Goal: Information Seeking & Learning: Find specific fact

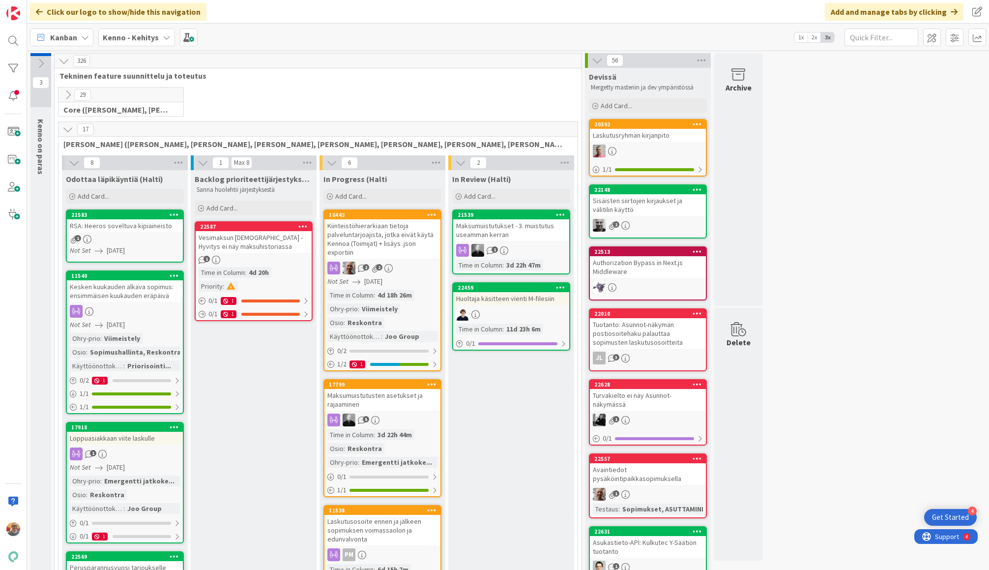
click at [269, 244] on div "Vesimaksun [DEMOGRAPHIC_DATA] - Hyvitys ei näy maksuhistoriassa" at bounding box center [254, 242] width 116 height 22
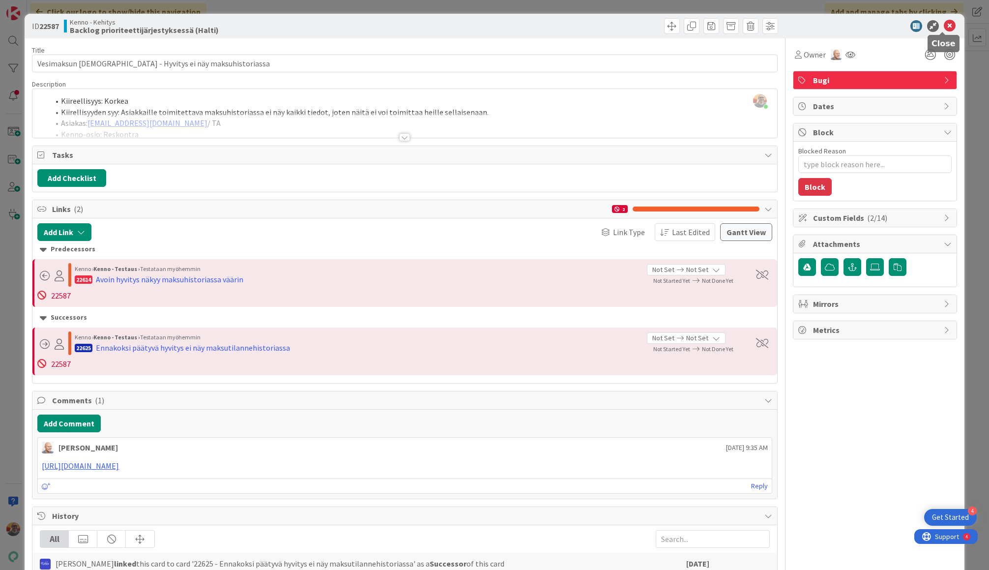
click at [945, 23] on icon at bounding box center [950, 26] width 12 height 12
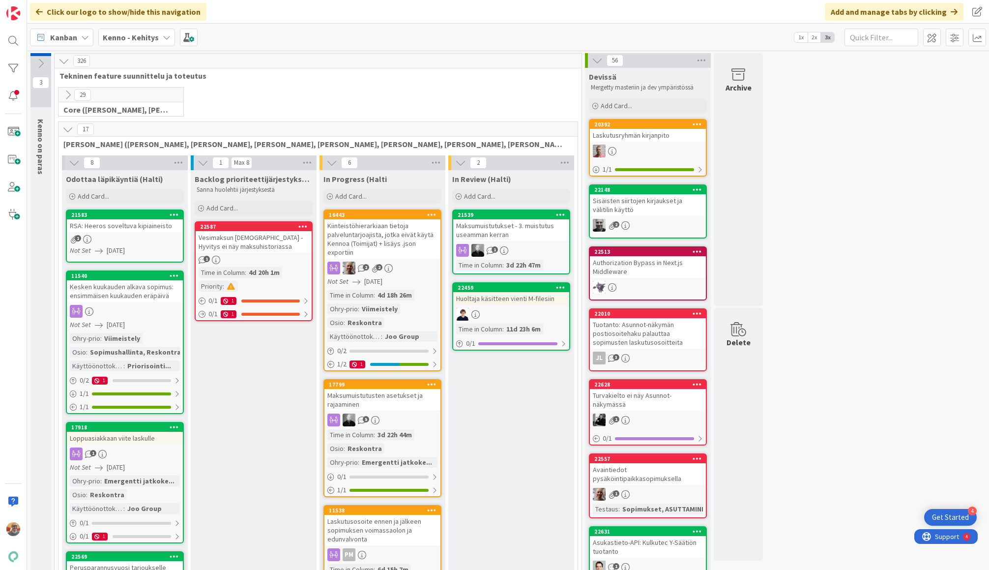
click at [275, 244] on div "Vesimaksun [DEMOGRAPHIC_DATA] - Hyvitys ei näy maksuhistoriassa" at bounding box center [254, 242] width 116 height 22
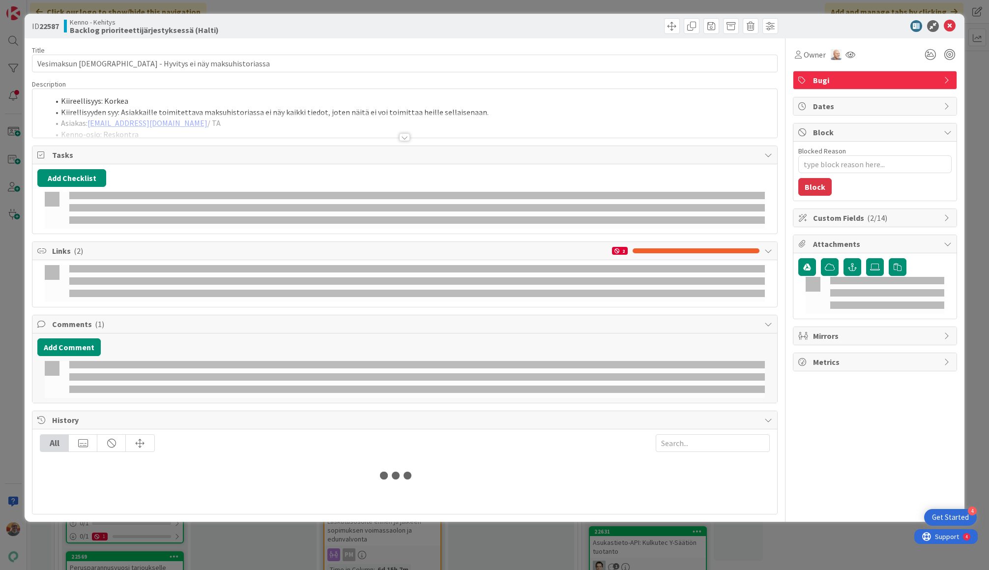
type textarea "x"
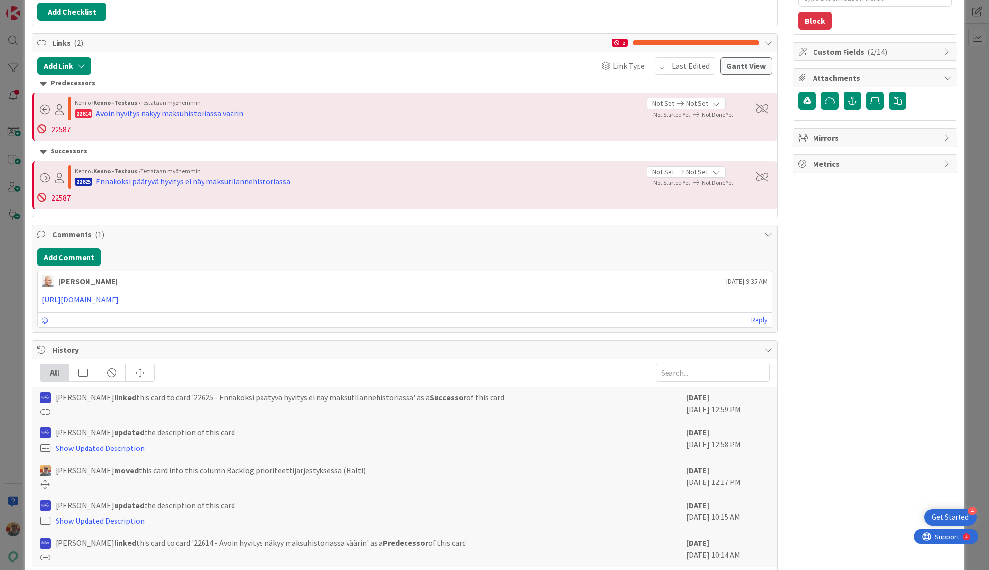
scroll to position [205, 0]
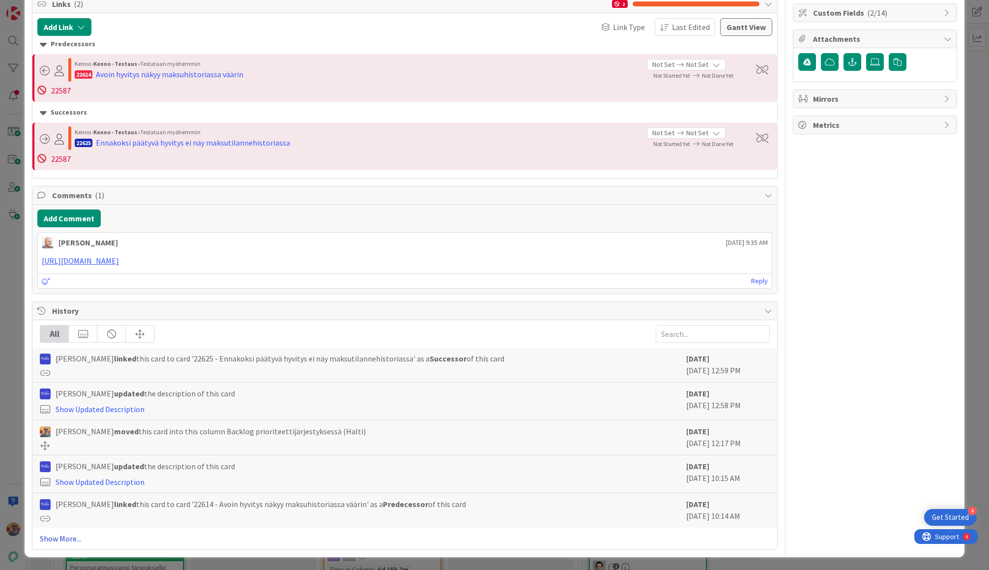
click at [59, 537] on link "Show More..." at bounding box center [405, 538] width 730 height 12
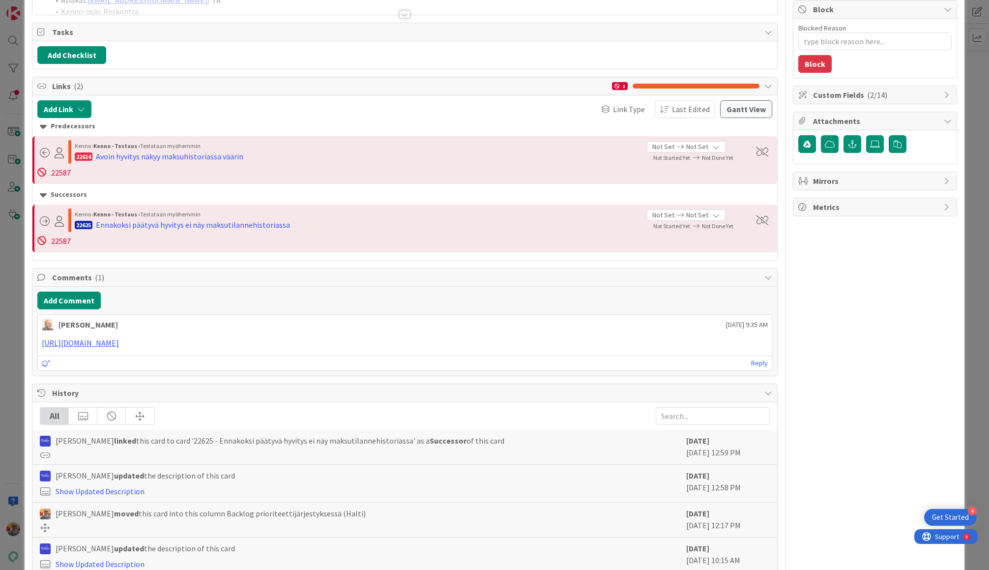
scroll to position [0, 0]
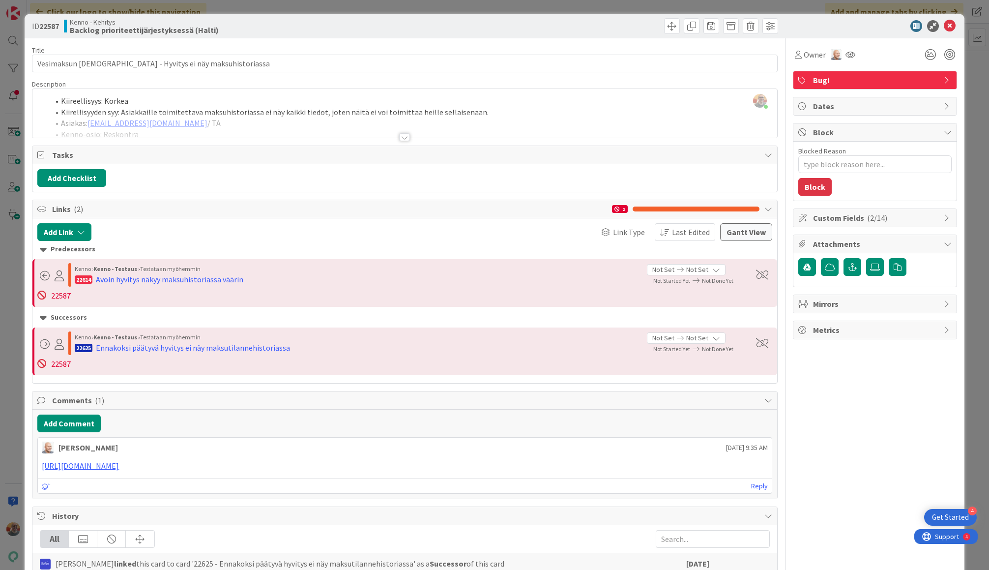
click at [299, 109] on div "[PERSON_NAME] just joined Kiireellisyys: Korkea Kiirellisyyden syy: Asiakkaille…" at bounding box center [404, 113] width 744 height 49
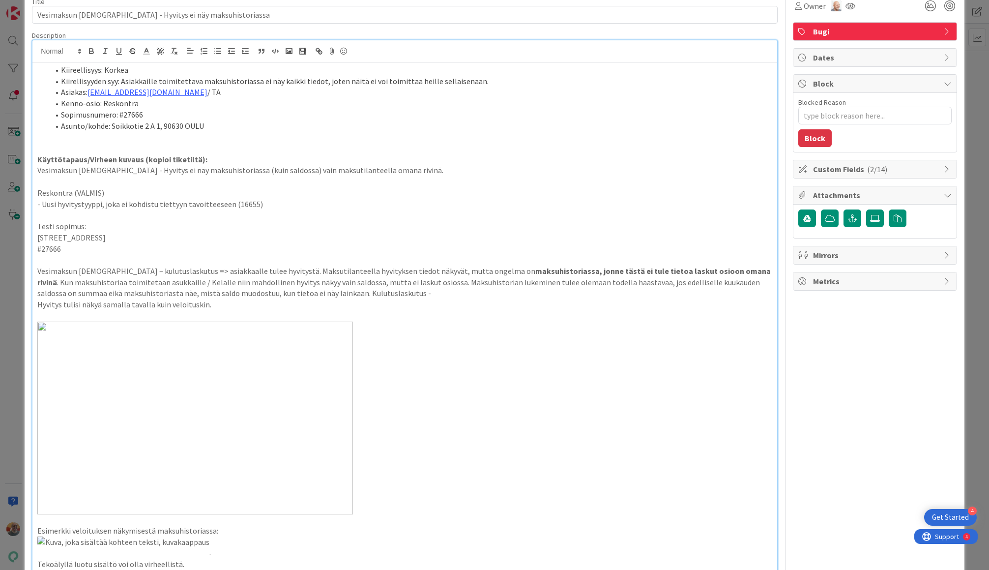
scroll to position [91, 0]
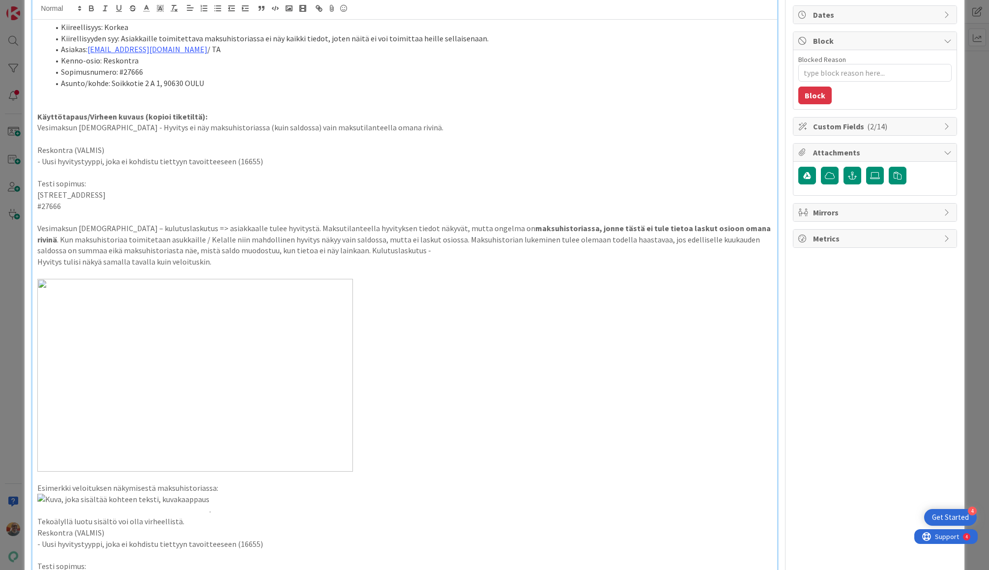
click at [221, 344] on img at bounding box center [195, 375] width 316 height 193
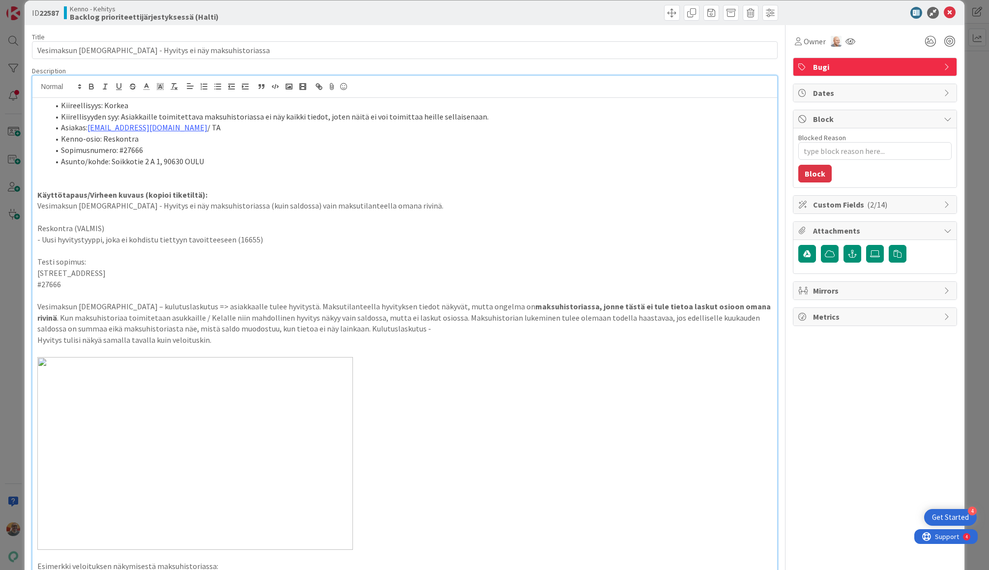
scroll to position [24, 0]
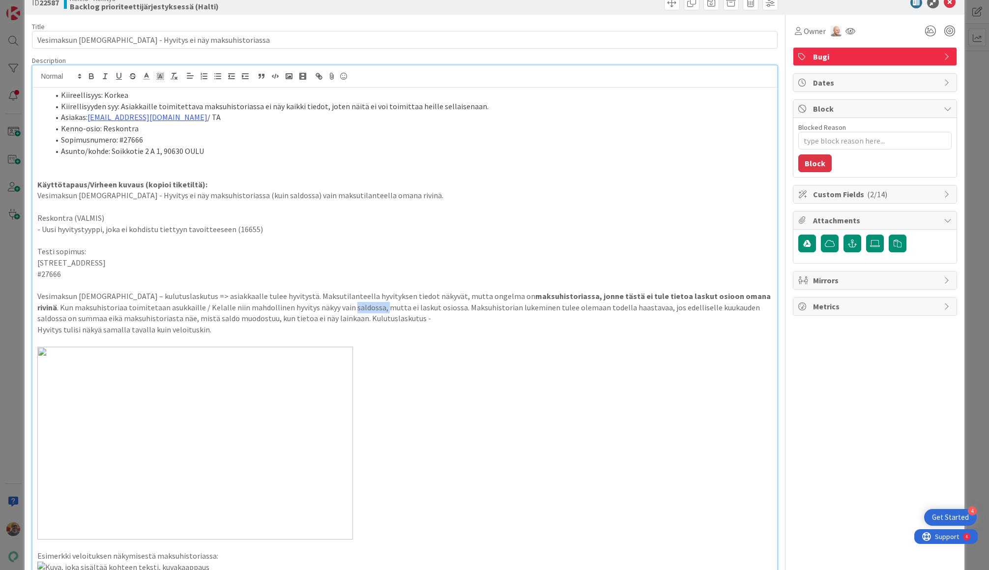
drag, startPoint x: 311, startPoint y: 305, endPoint x: 344, endPoint y: 303, distance: 32.5
click at [344, 303] on p "Vesimaksun [DEMOGRAPHIC_DATA] – kulutuslaskutus => asiakkaalle tulee hyvitystä.…" at bounding box center [404, 307] width 735 height 33
click at [384, 302] on p "Vesimaksun [DEMOGRAPHIC_DATA] – kulutuslaskutus => asiakkaalle tulee hyvitystä.…" at bounding box center [404, 307] width 735 height 33
click at [401, 303] on p "Vesimaksun [DEMOGRAPHIC_DATA] – kulutuslaskutus => asiakkaalle tulee hyvitystä.…" at bounding box center [404, 307] width 735 height 33
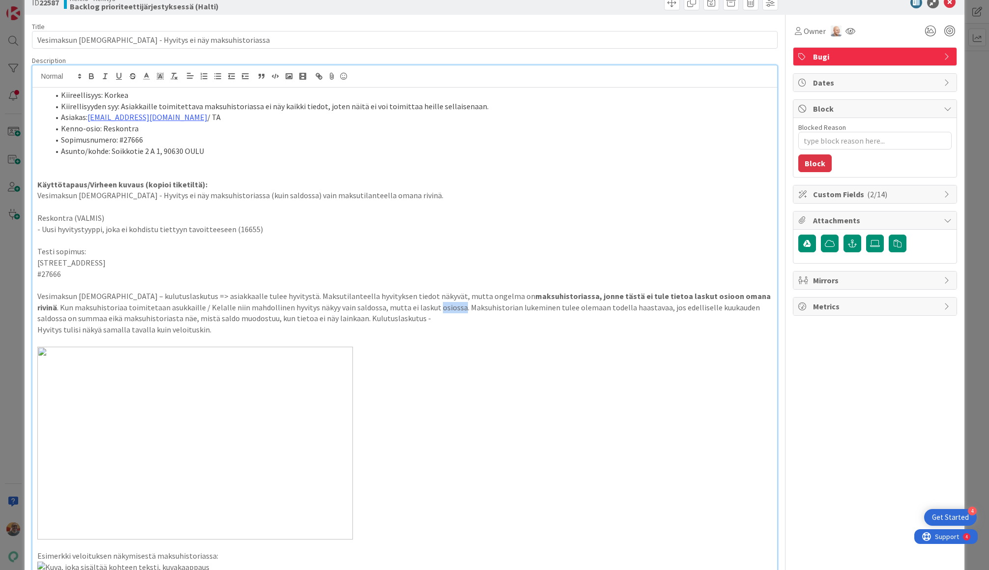
click at [400, 303] on p "Vesimaksun [DEMOGRAPHIC_DATA] – kulutuslaskutus => asiakkaalle tulee hyvitystä.…" at bounding box center [404, 307] width 735 height 33
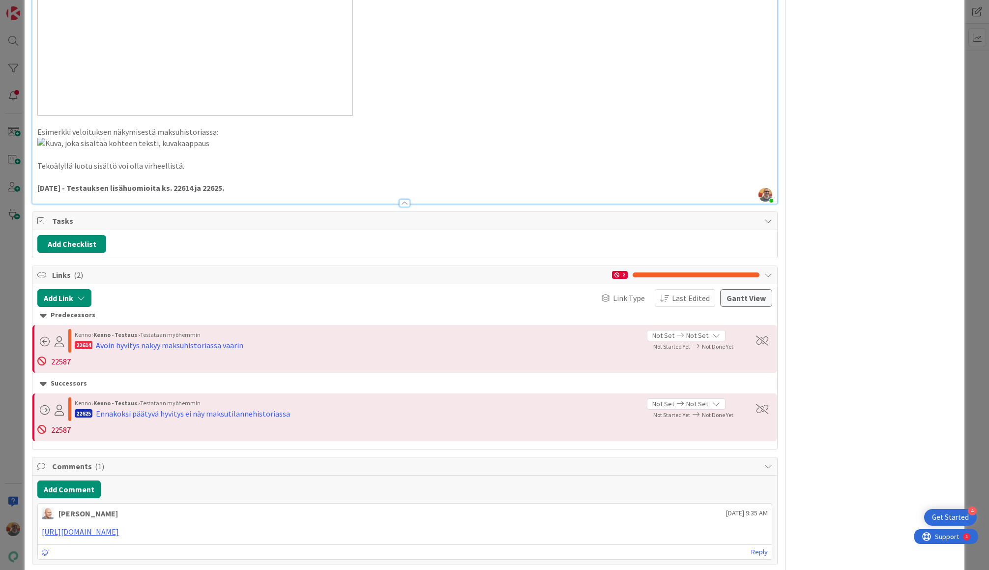
scroll to position [1037, 0]
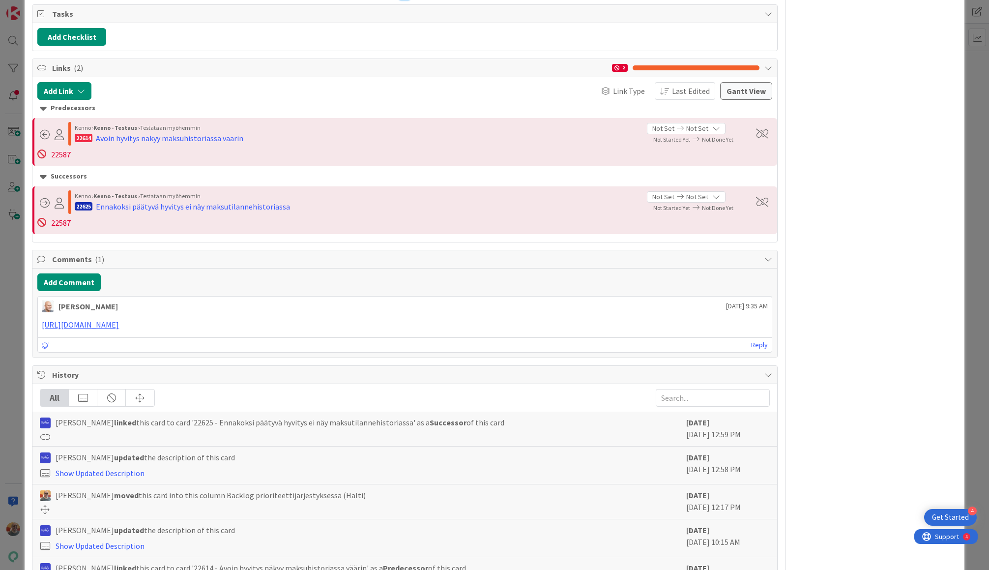
copy strong "22614"
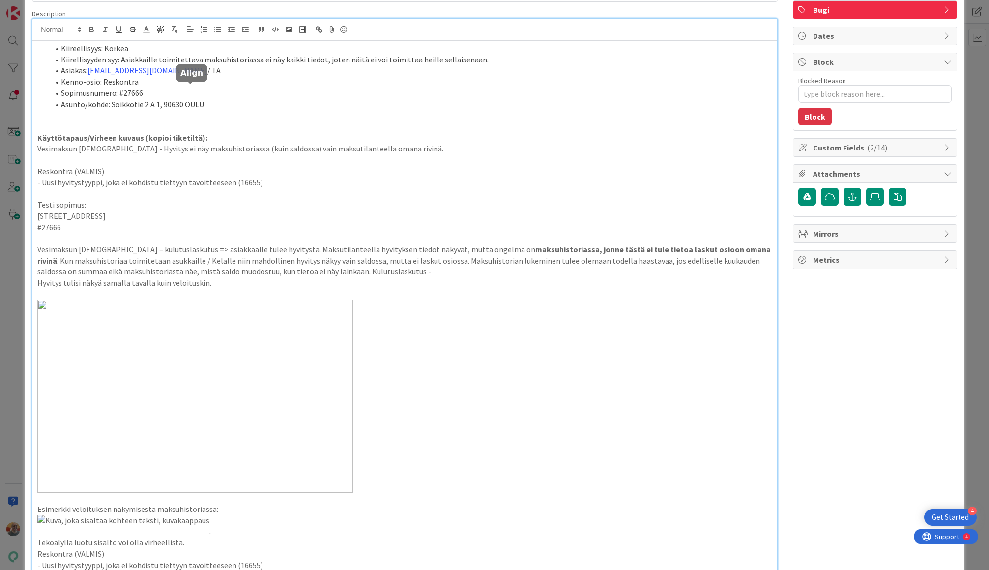
scroll to position [0, 0]
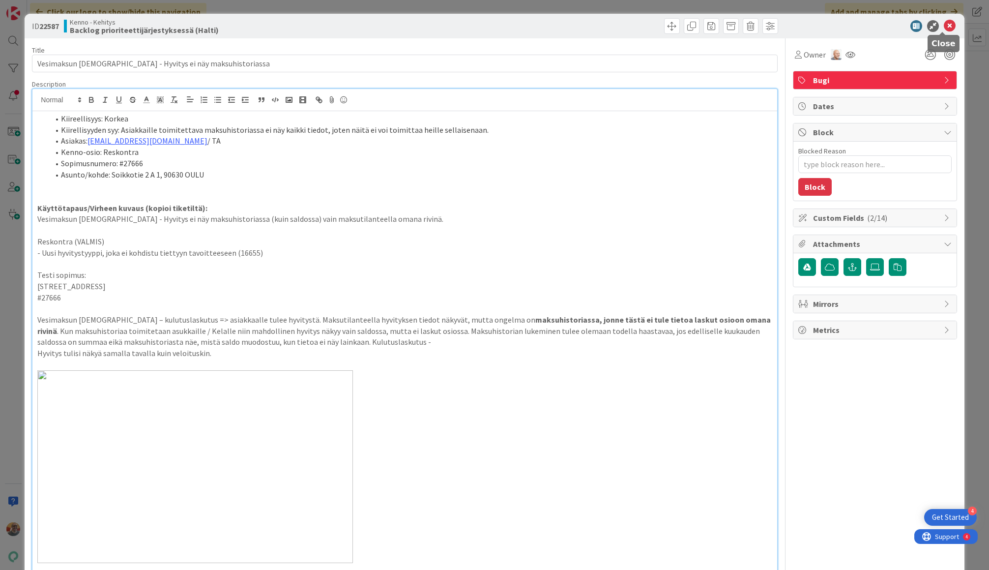
click at [944, 24] on icon at bounding box center [950, 26] width 12 height 12
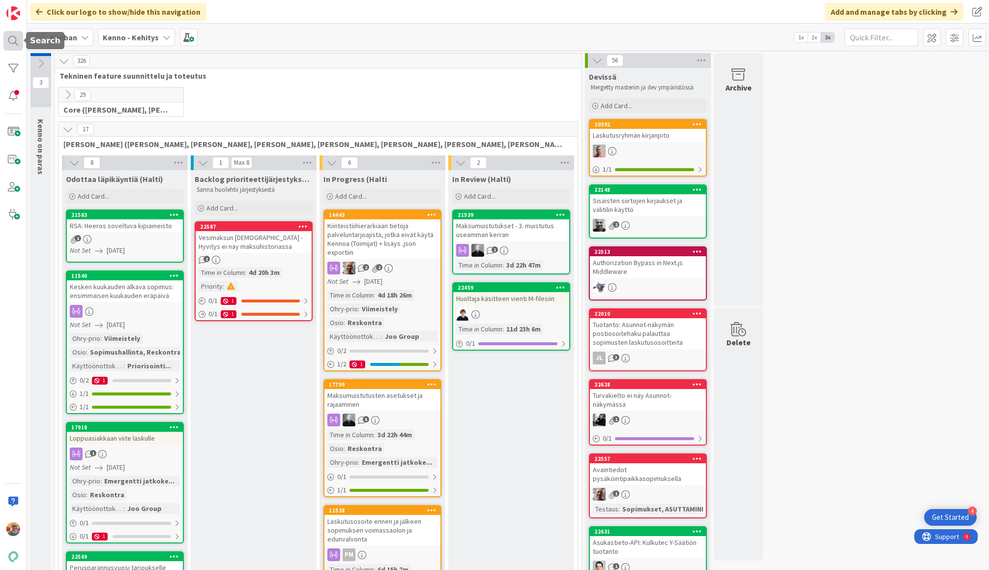
click at [7, 37] on div at bounding box center [13, 41] width 20 height 20
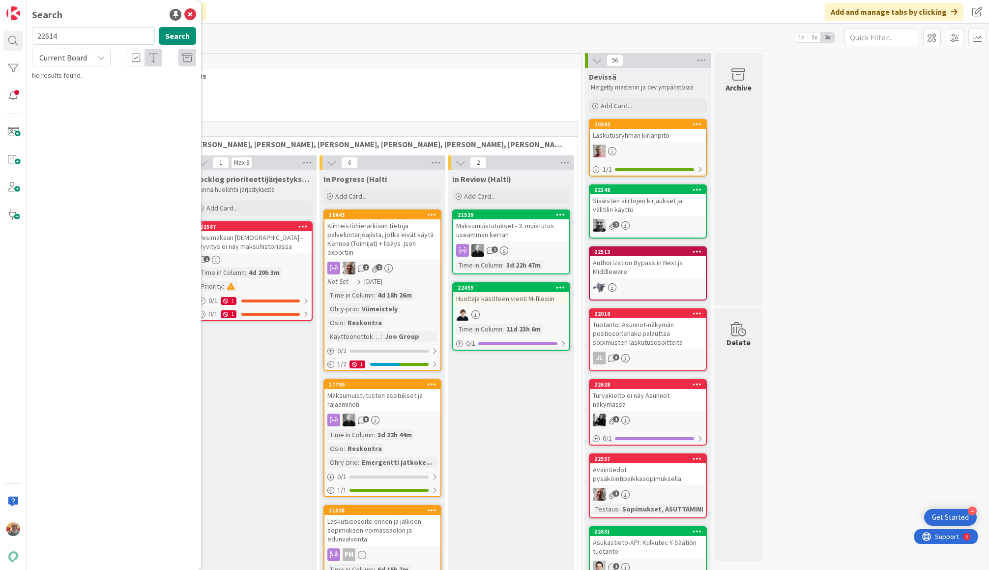
type input "22614"
click at [91, 56] on div "Current Board" at bounding box center [71, 58] width 79 height 18
click at [70, 96] on span "All Boards" at bounding box center [88, 98] width 102 height 15
click at [100, 89] on span "Avoin hyvitys näkyy maksuhistoriassa väärin" at bounding box center [113, 91] width 134 height 19
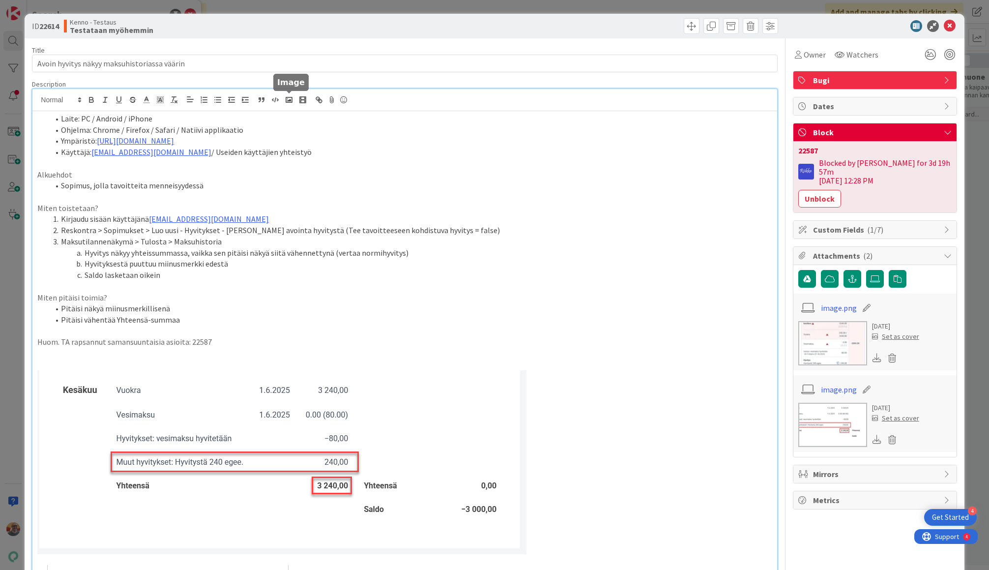
click at [287, 101] on div "Laite: PC / Android / iPhone Ohjelma: Chrome / Firefox / Safari / Natiivi appli…" at bounding box center [404, 448] width 744 height 719
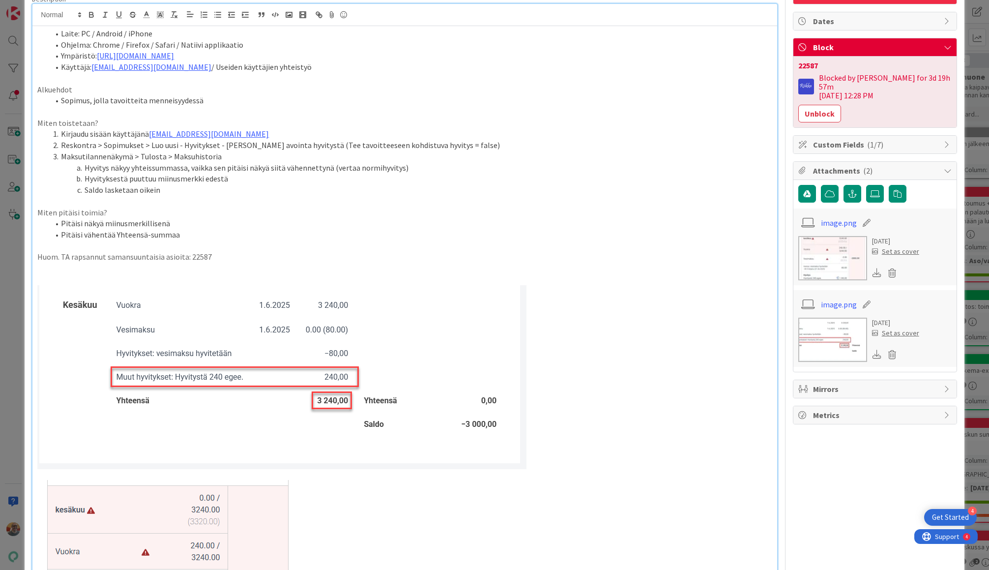
scroll to position [85, 0]
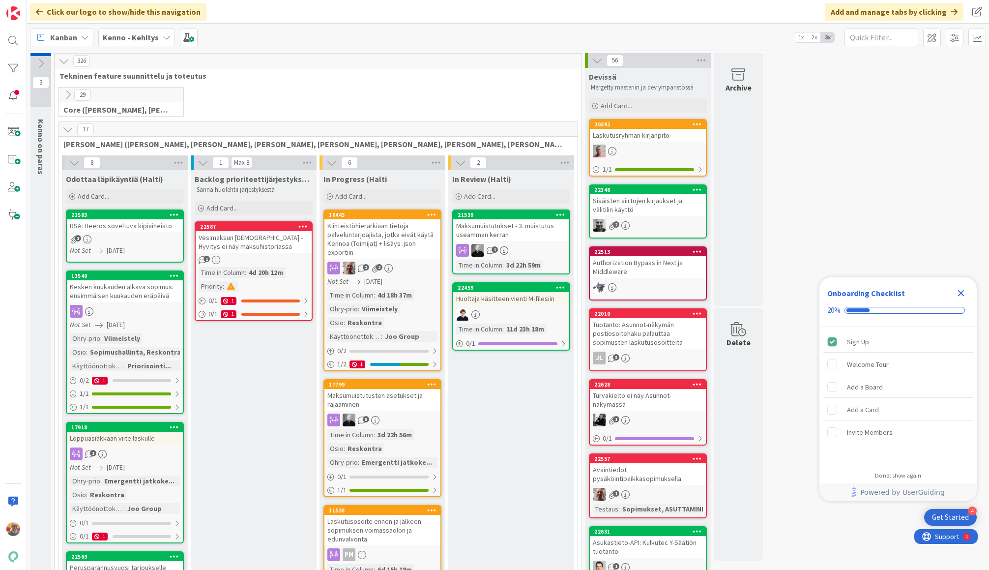
click at [962, 294] on icon "Close Checklist" at bounding box center [961, 293] width 6 height 6
click at [275, 258] on div "1" at bounding box center [254, 260] width 116 height 8
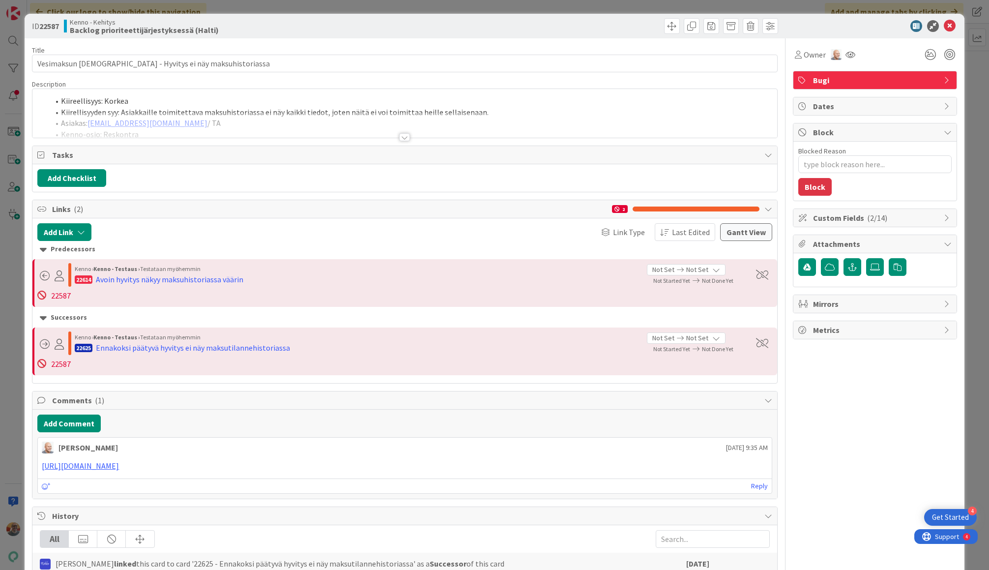
click at [283, 125] on div at bounding box center [404, 125] width 744 height 25
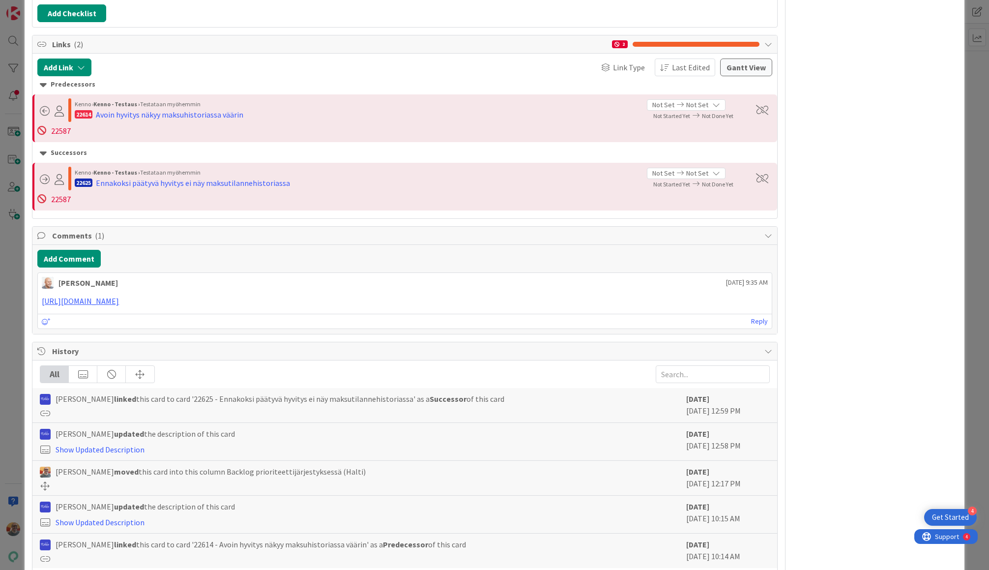
scroll to position [1121, 0]
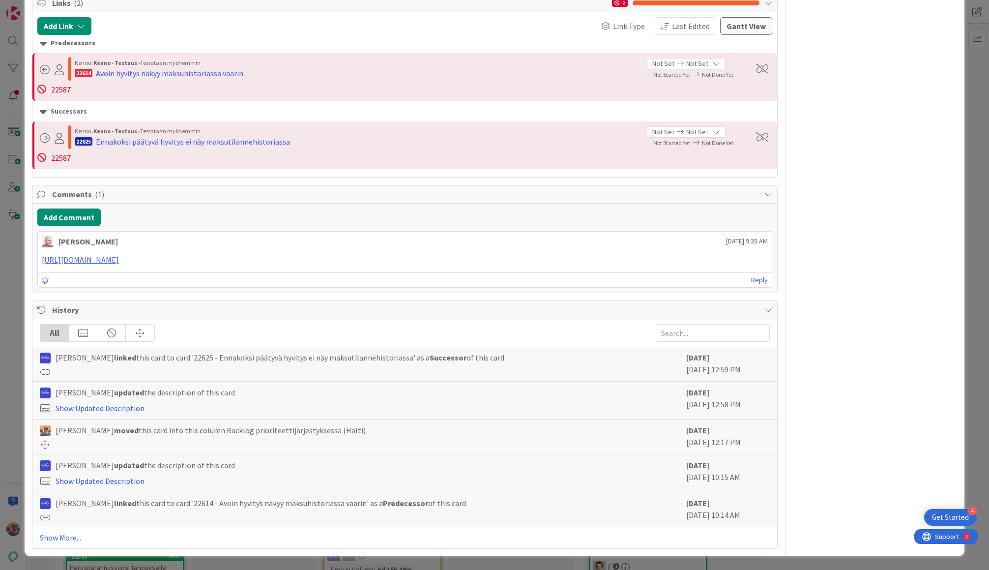
copy strong "22625"
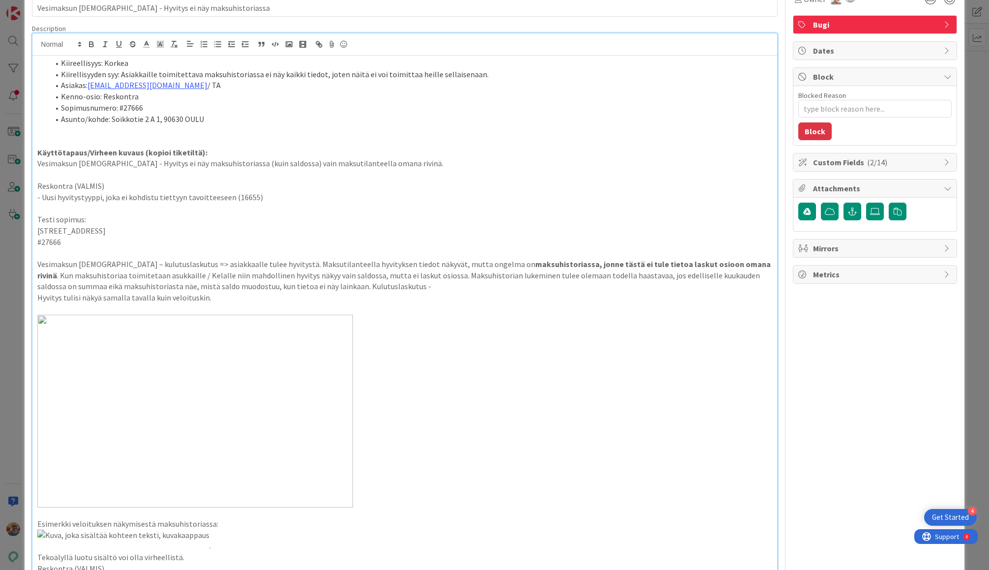
scroll to position [0, 0]
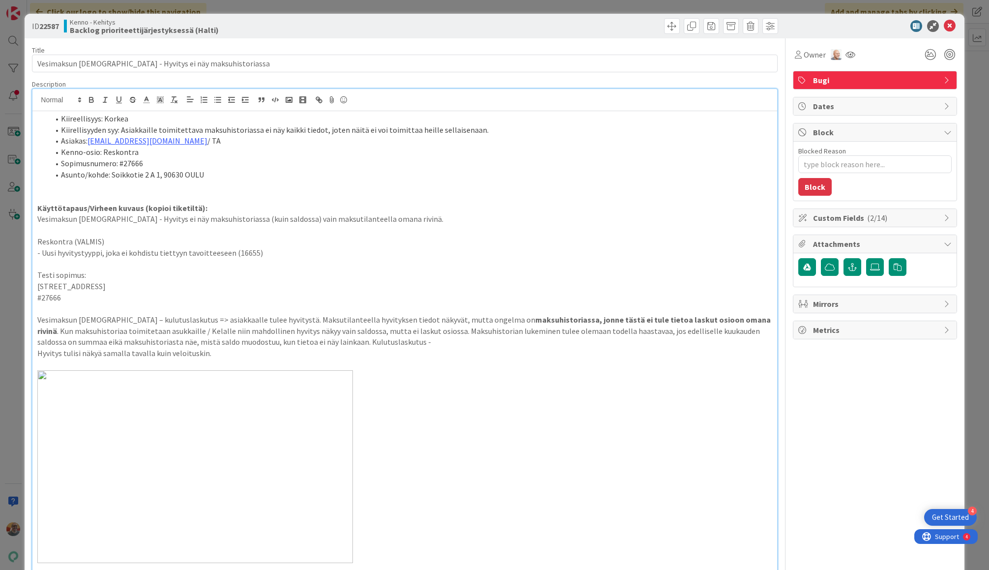
type textarea "x"
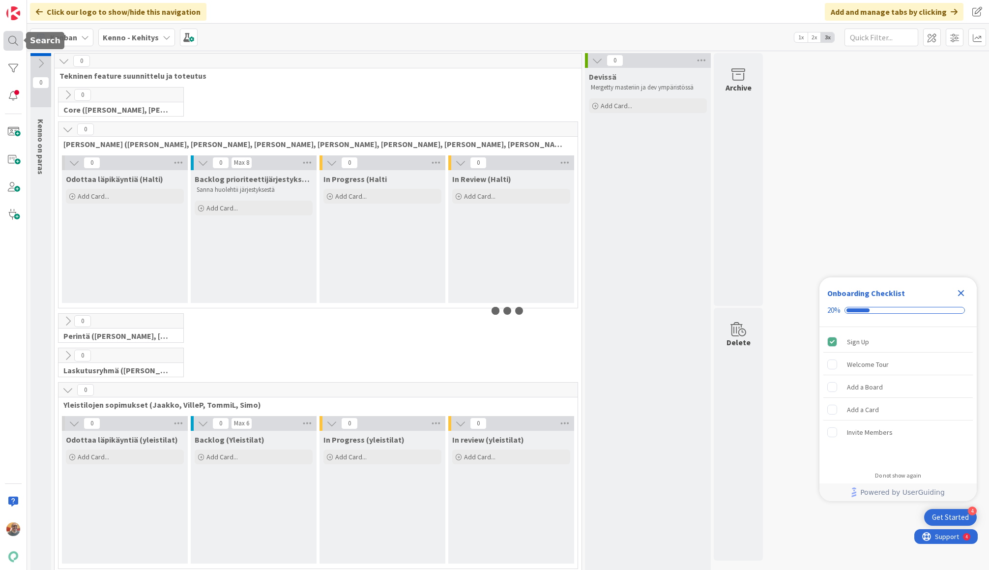
click at [12, 36] on div at bounding box center [13, 41] width 20 height 20
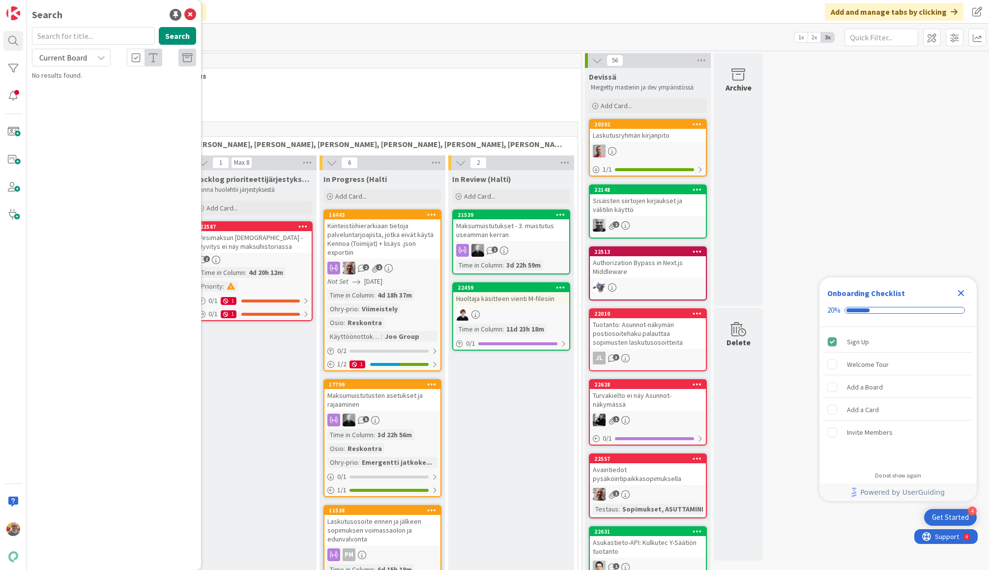
click at [75, 56] on span "Current Board" at bounding box center [63, 58] width 48 height 10
click at [82, 77] on span "Current Board" at bounding box center [88, 80] width 102 height 15
click at [71, 56] on span "Current Board" at bounding box center [63, 58] width 48 height 10
click at [74, 94] on span "All Boards" at bounding box center [88, 98] width 102 height 15
click at [86, 36] on input "text" at bounding box center [93, 36] width 123 height 18
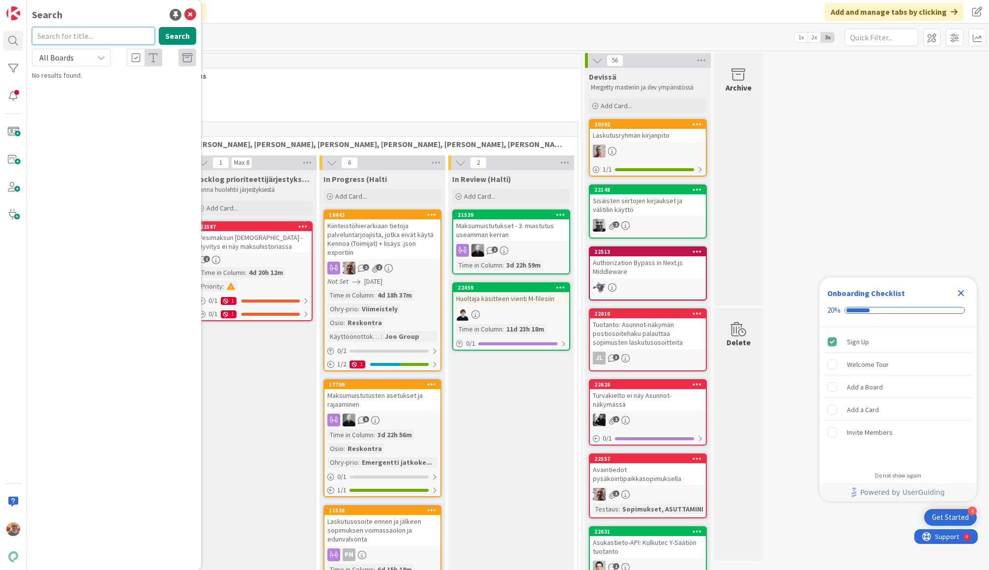
paste input "22625"
type input "22625"
click at [147, 91] on p "Ennakoksi päätyvä hyvitys ei näy maksutilannehistoriassa" at bounding box center [121, 92] width 150 height 21
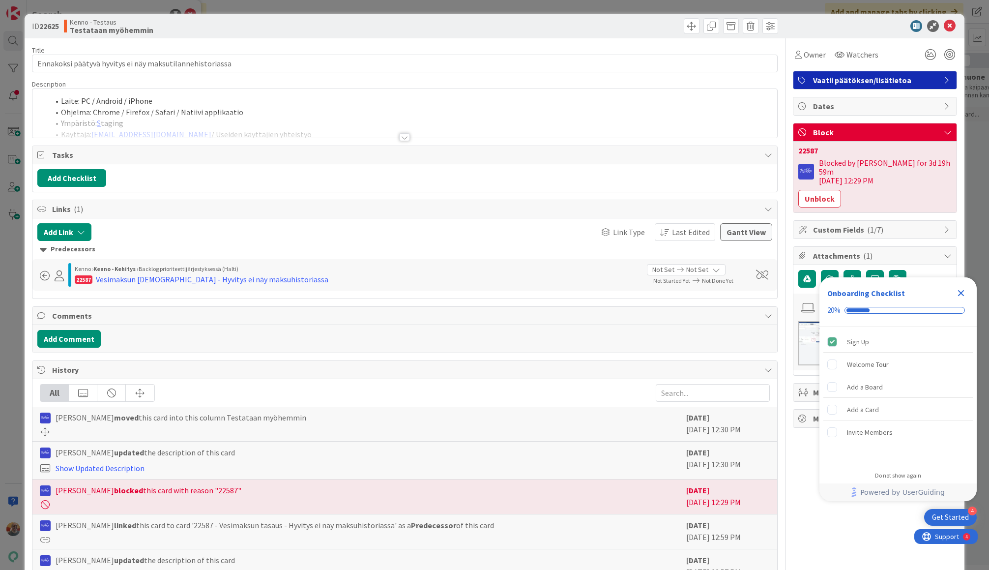
click at [190, 103] on div "Laite: PC / Android / iPhone Ohjelma: Chrome / Firefox / Safari / Natiivi appli…" at bounding box center [404, 113] width 744 height 49
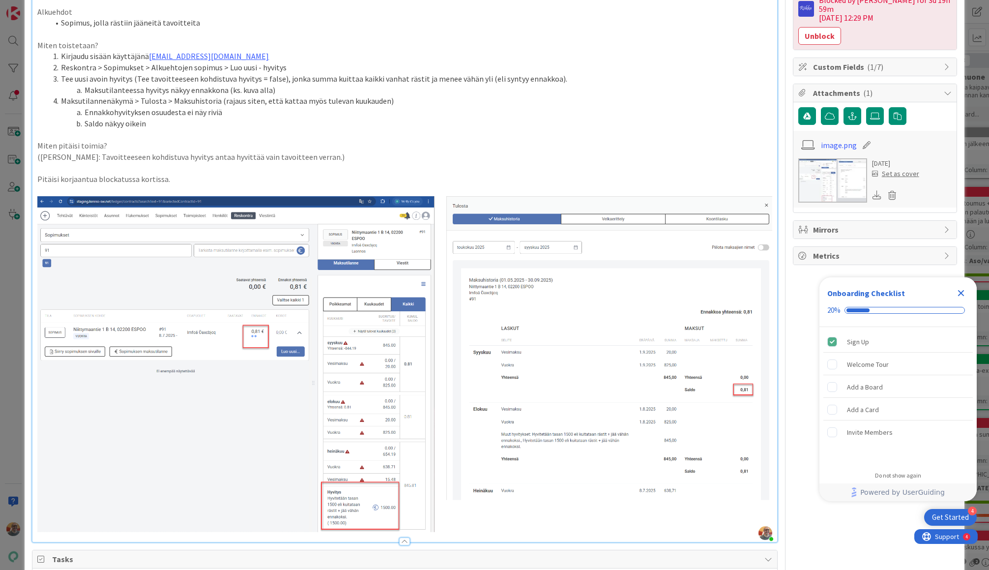
scroll to position [163, 0]
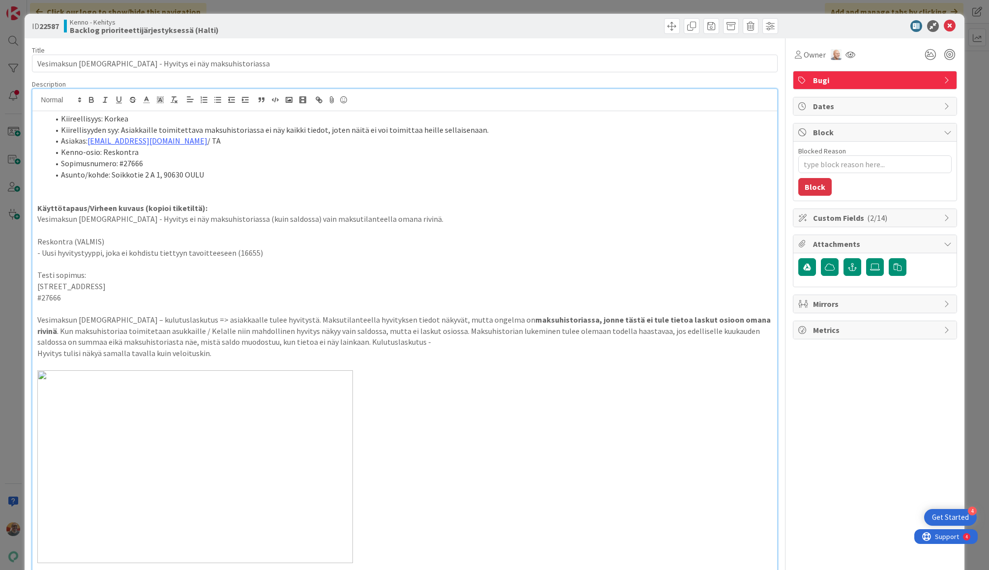
type textarea "x"
